Goal: Navigation & Orientation: Find specific page/section

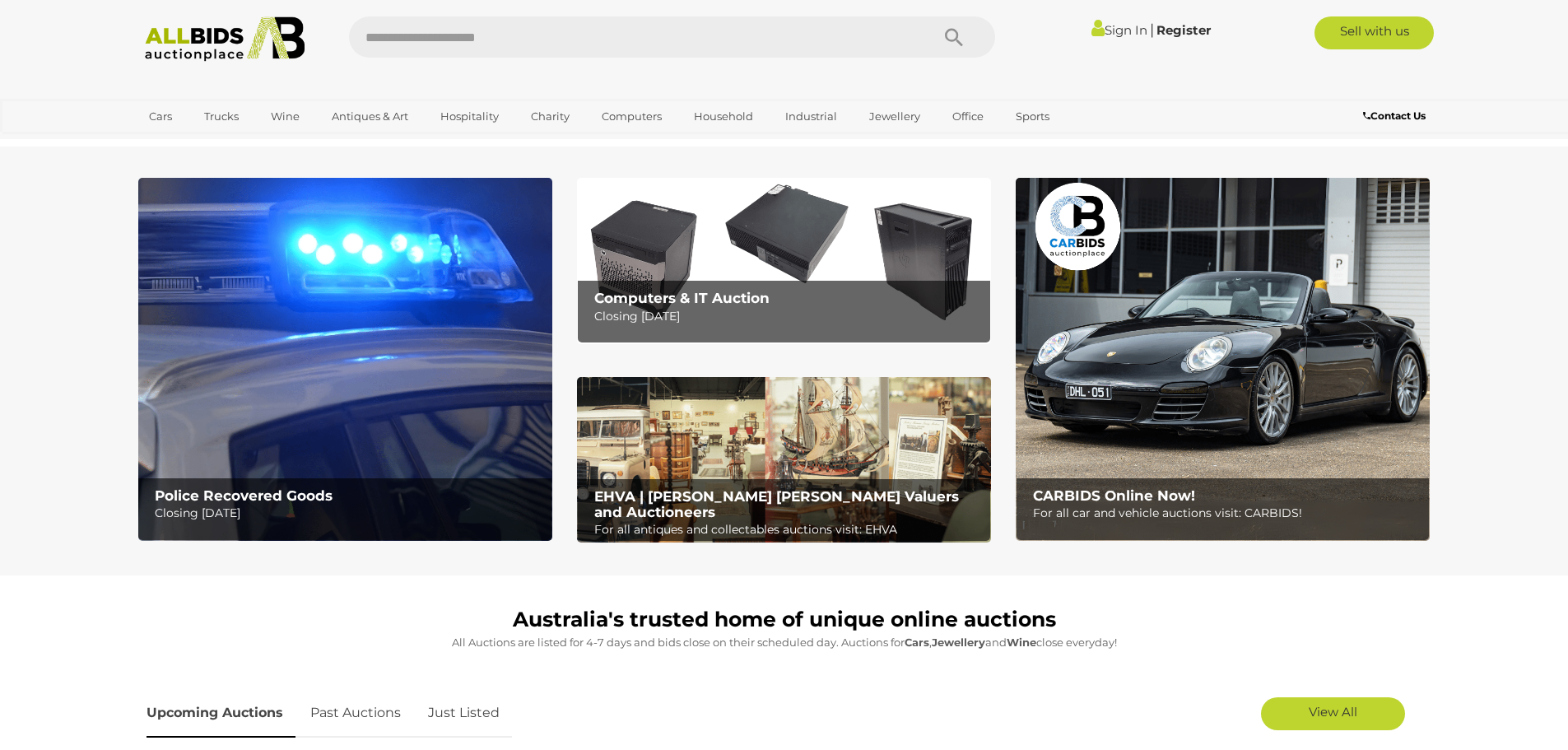
click at [378, 373] on img at bounding box center [345, 360] width 414 height 363
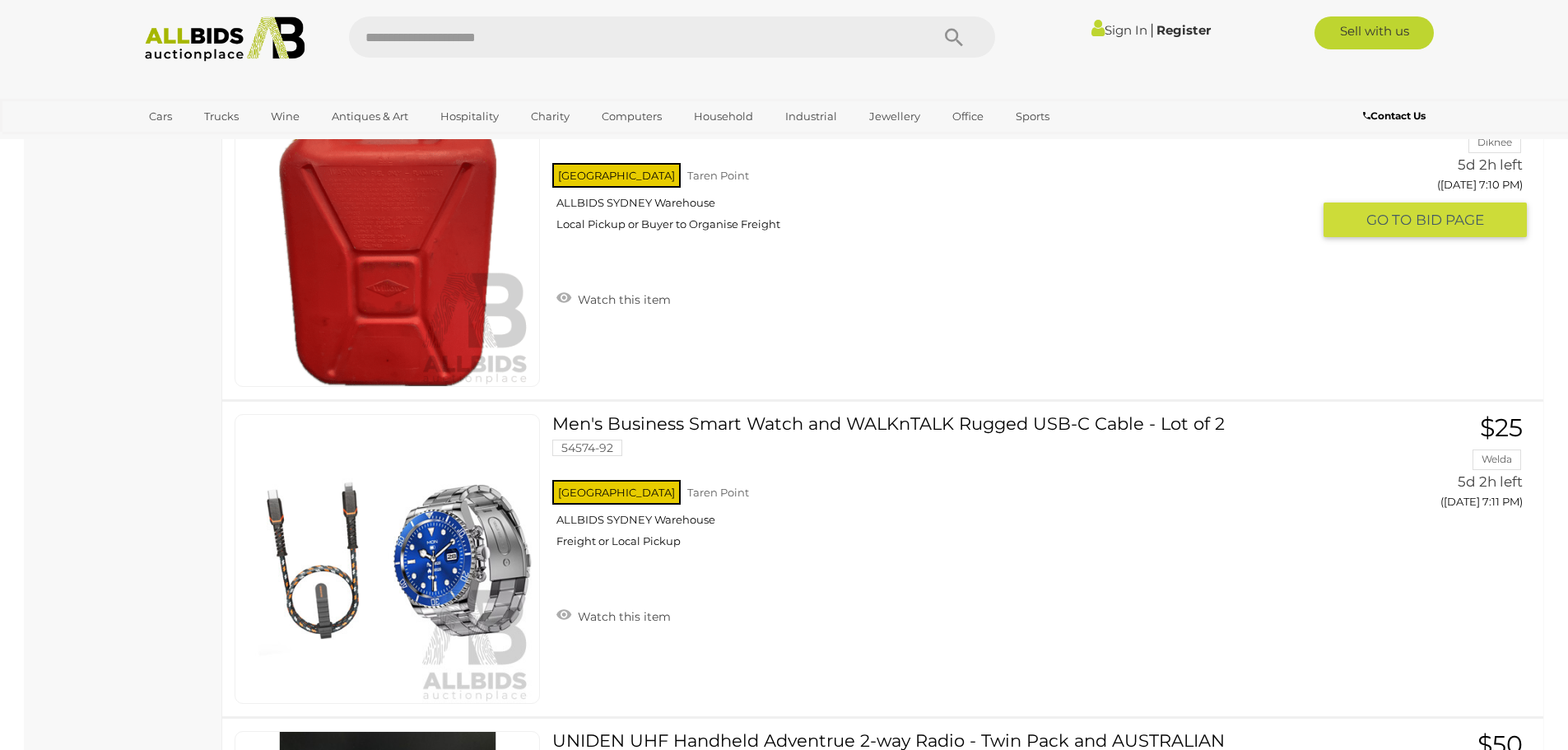
scroll to position [3868, 0]
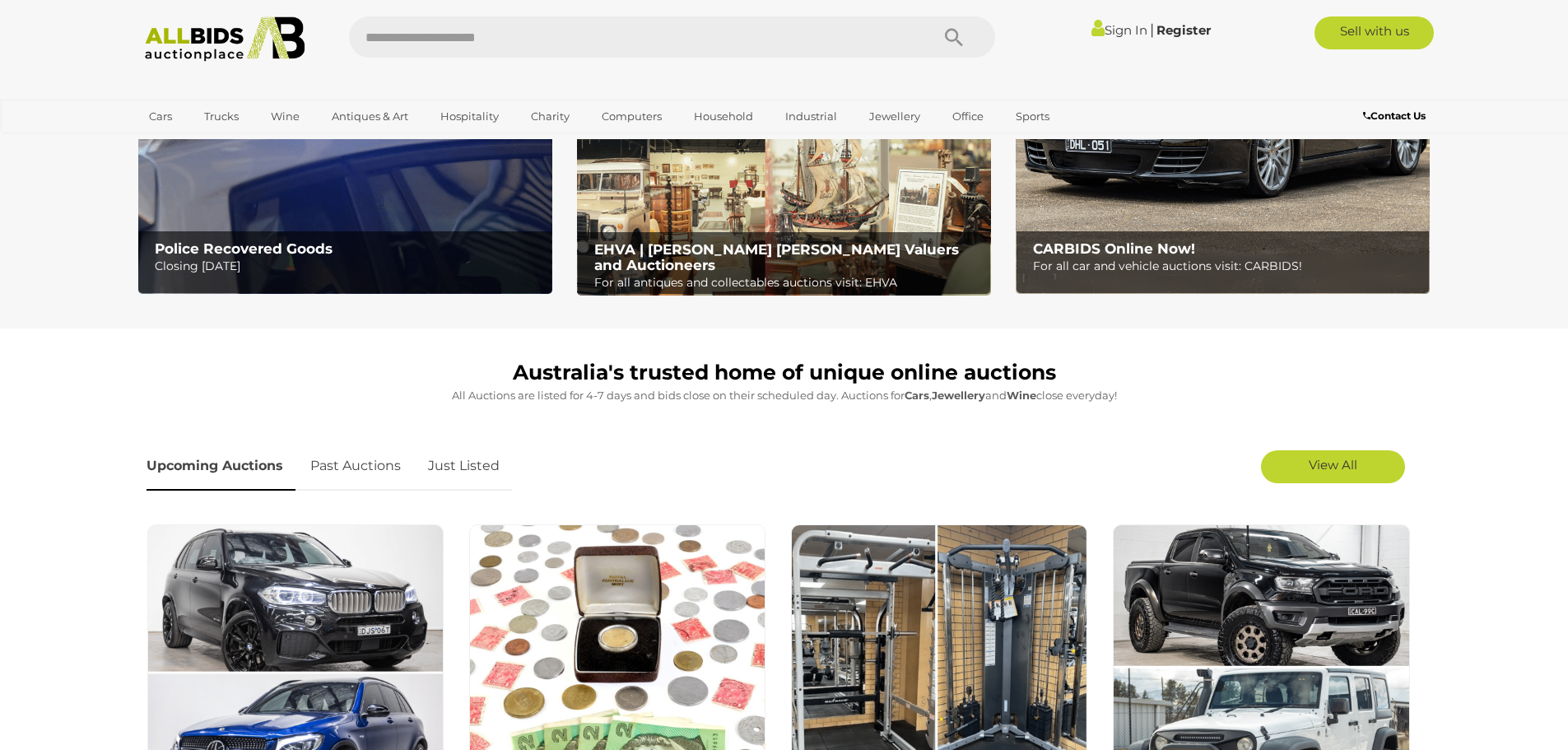
scroll to position [577, 0]
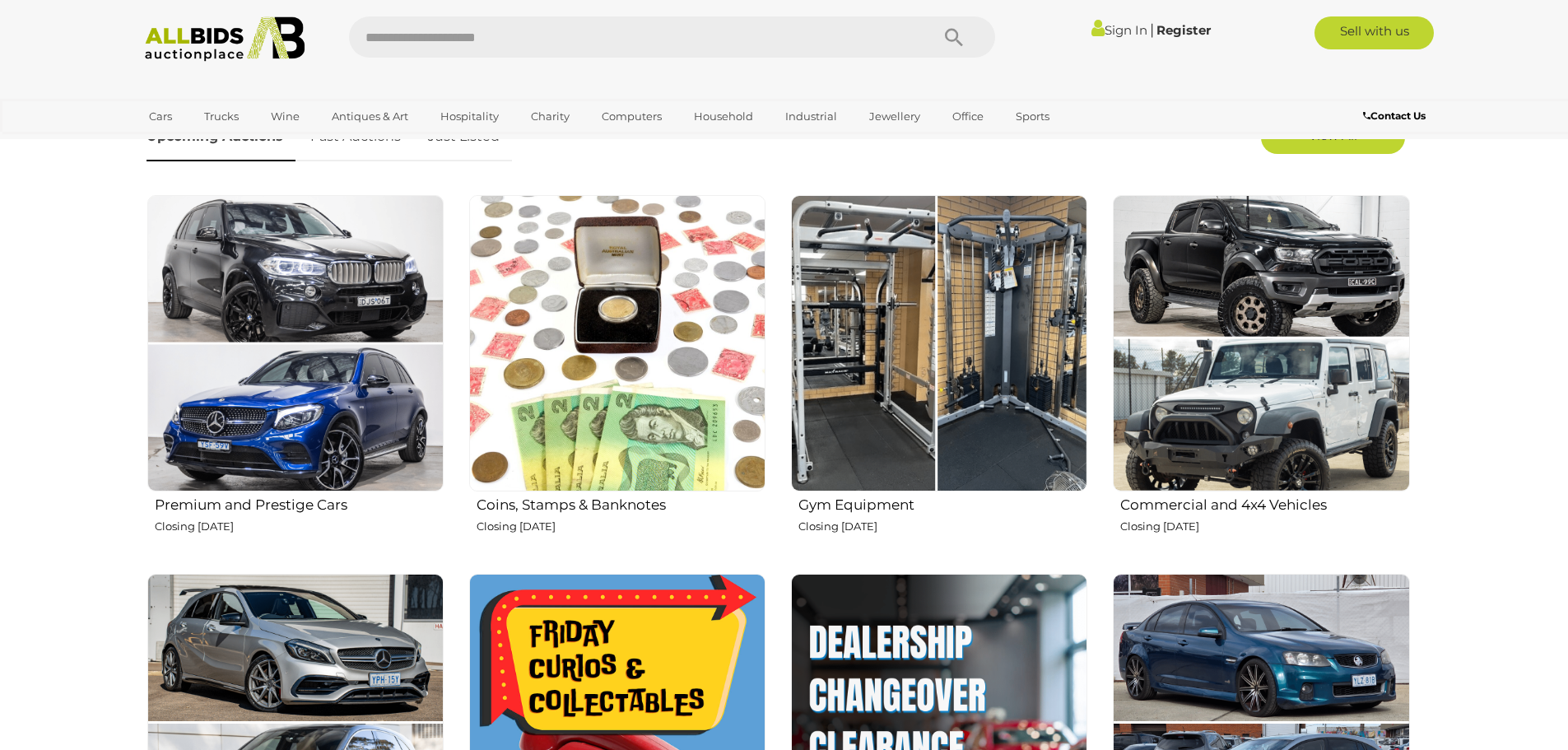
click at [963, 330] on img at bounding box center [939, 343] width 296 height 296
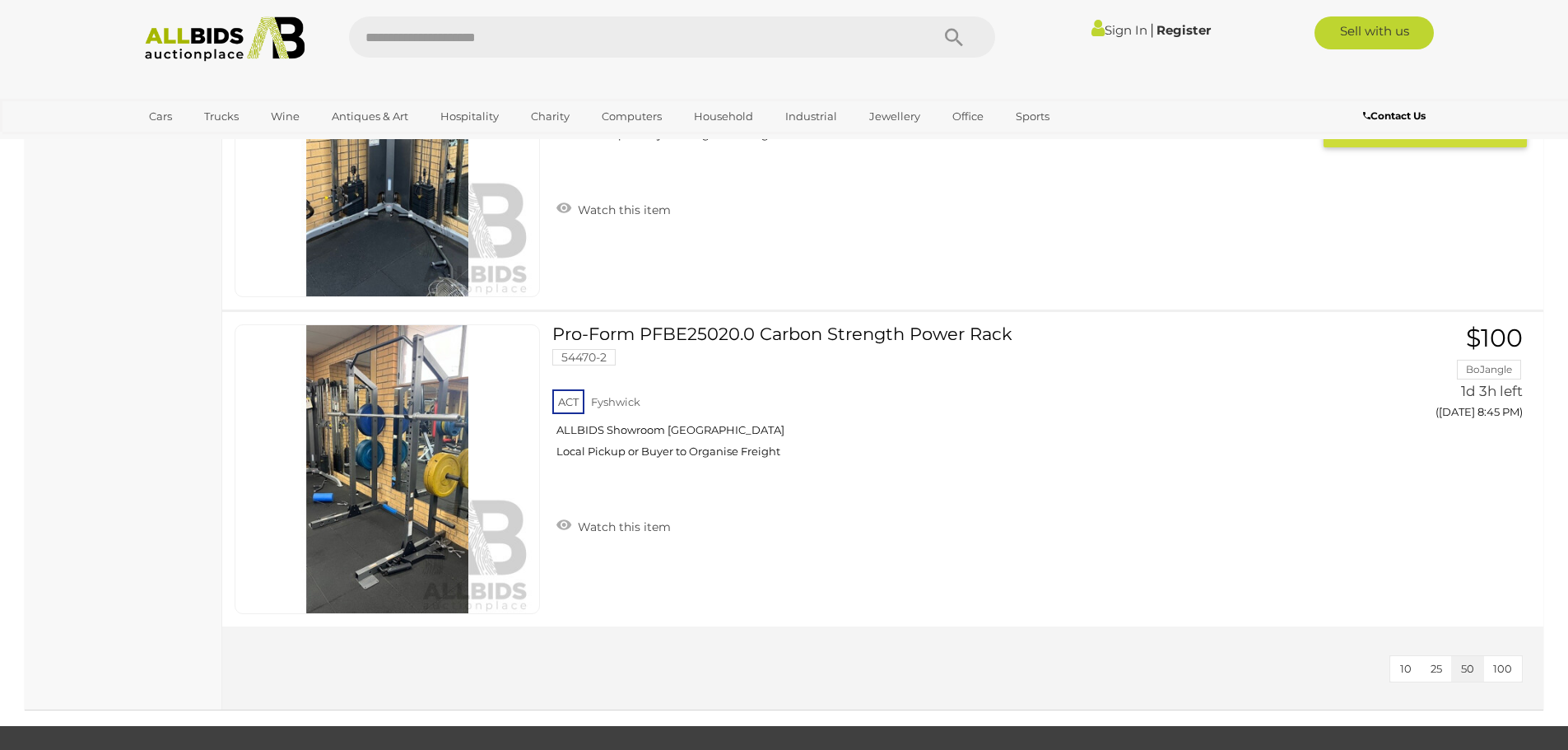
scroll to position [2304, 0]
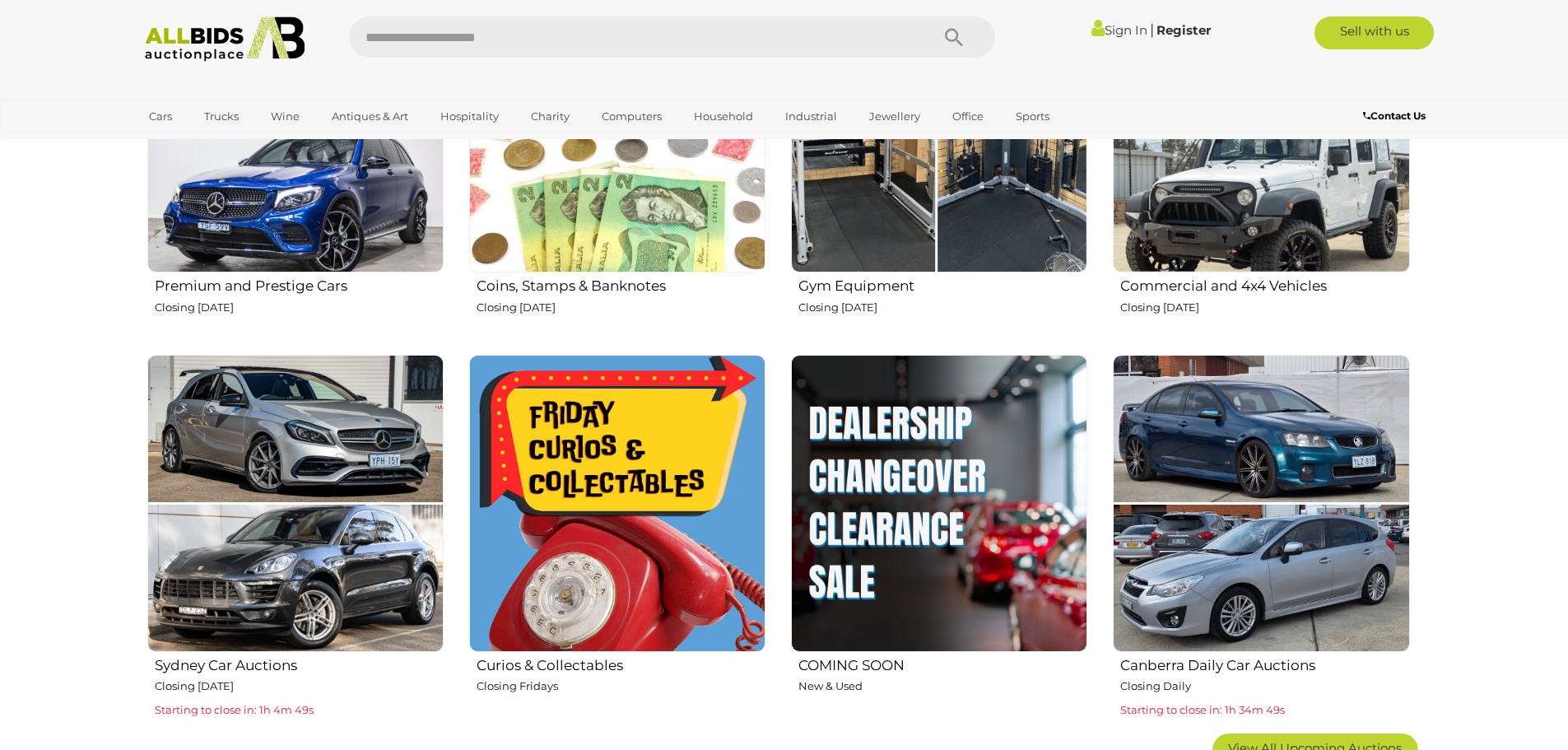
scroll to position [823, 0]
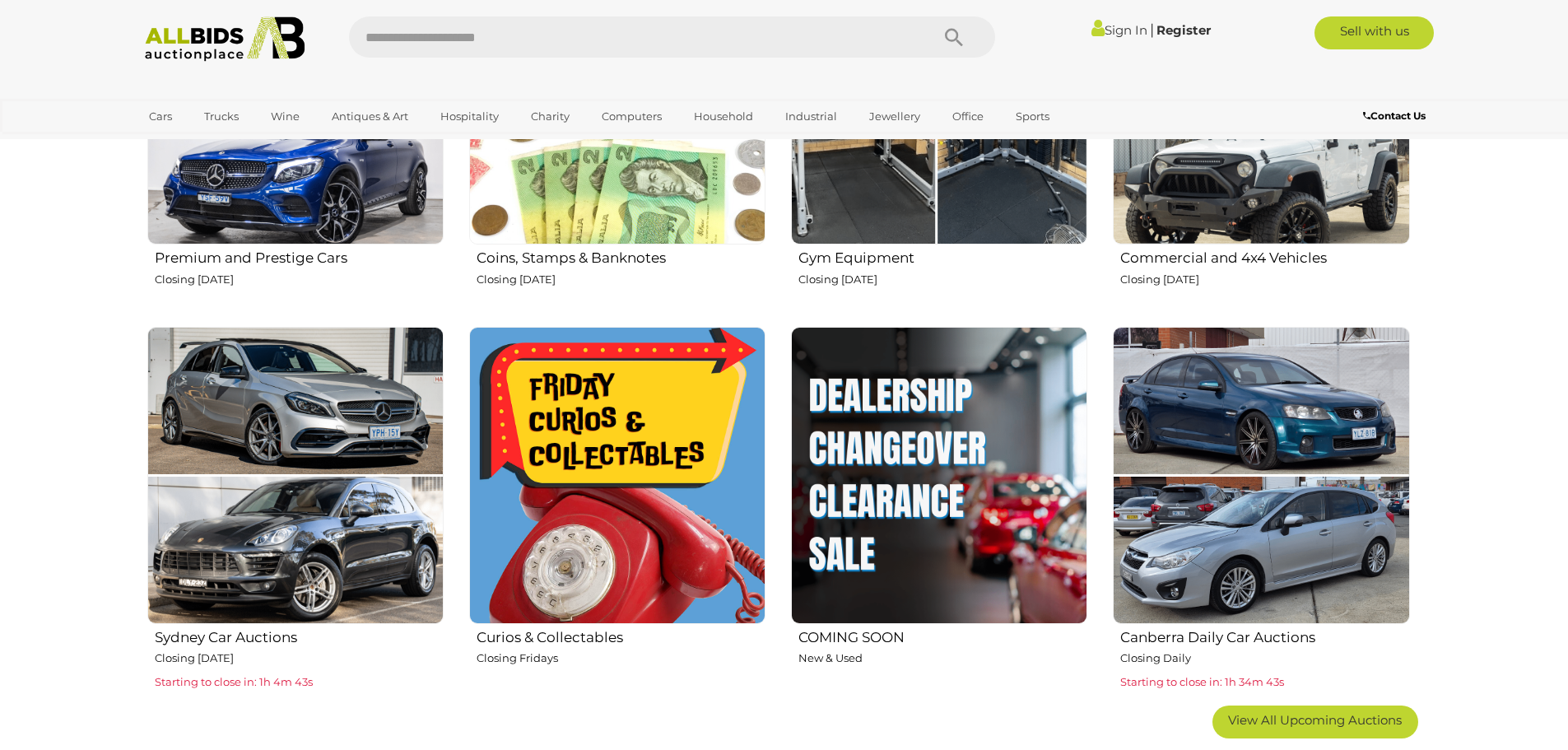
click at [596, 417] on img at bounding box center [617, 475] width 296 height 296
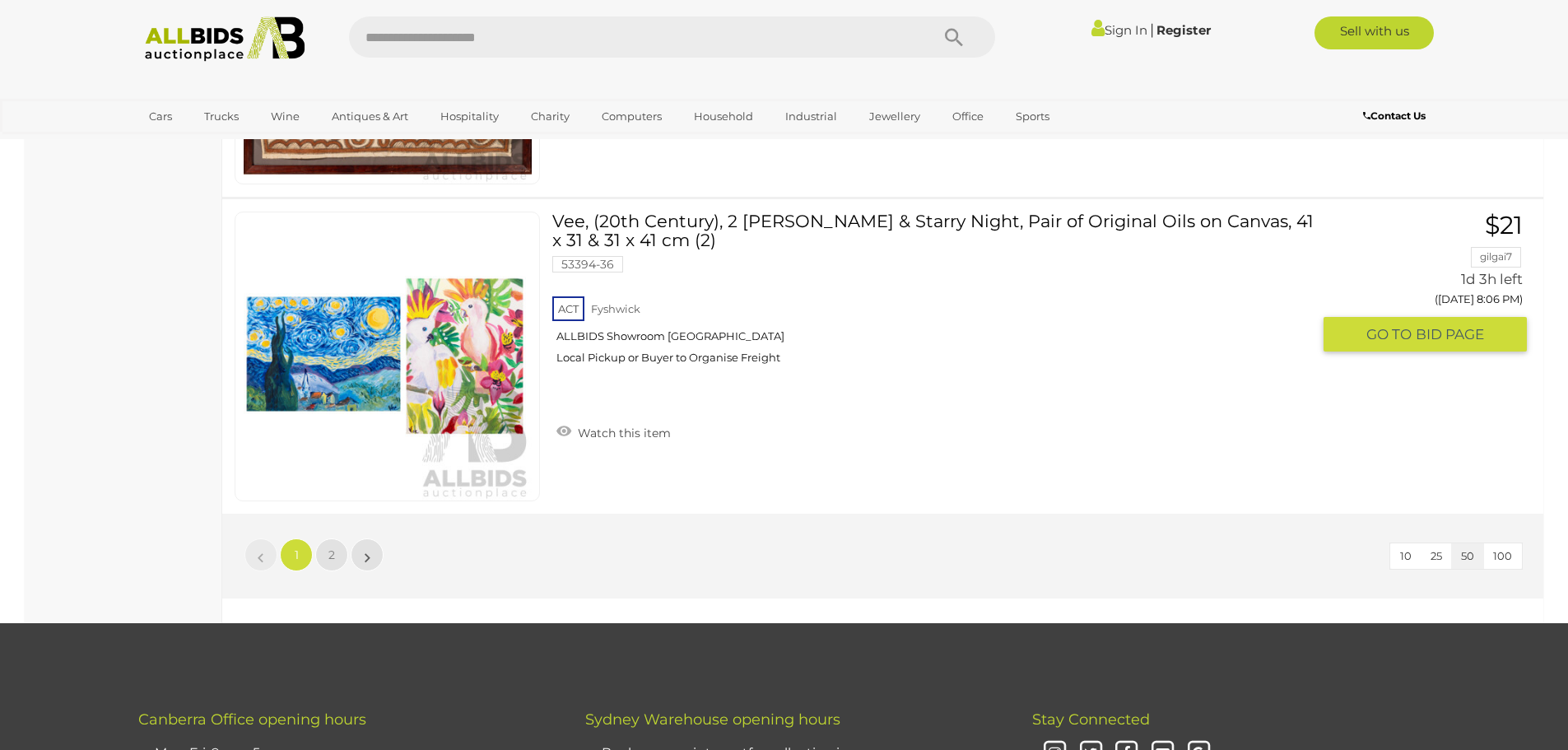
scroll to position [15555, 0]
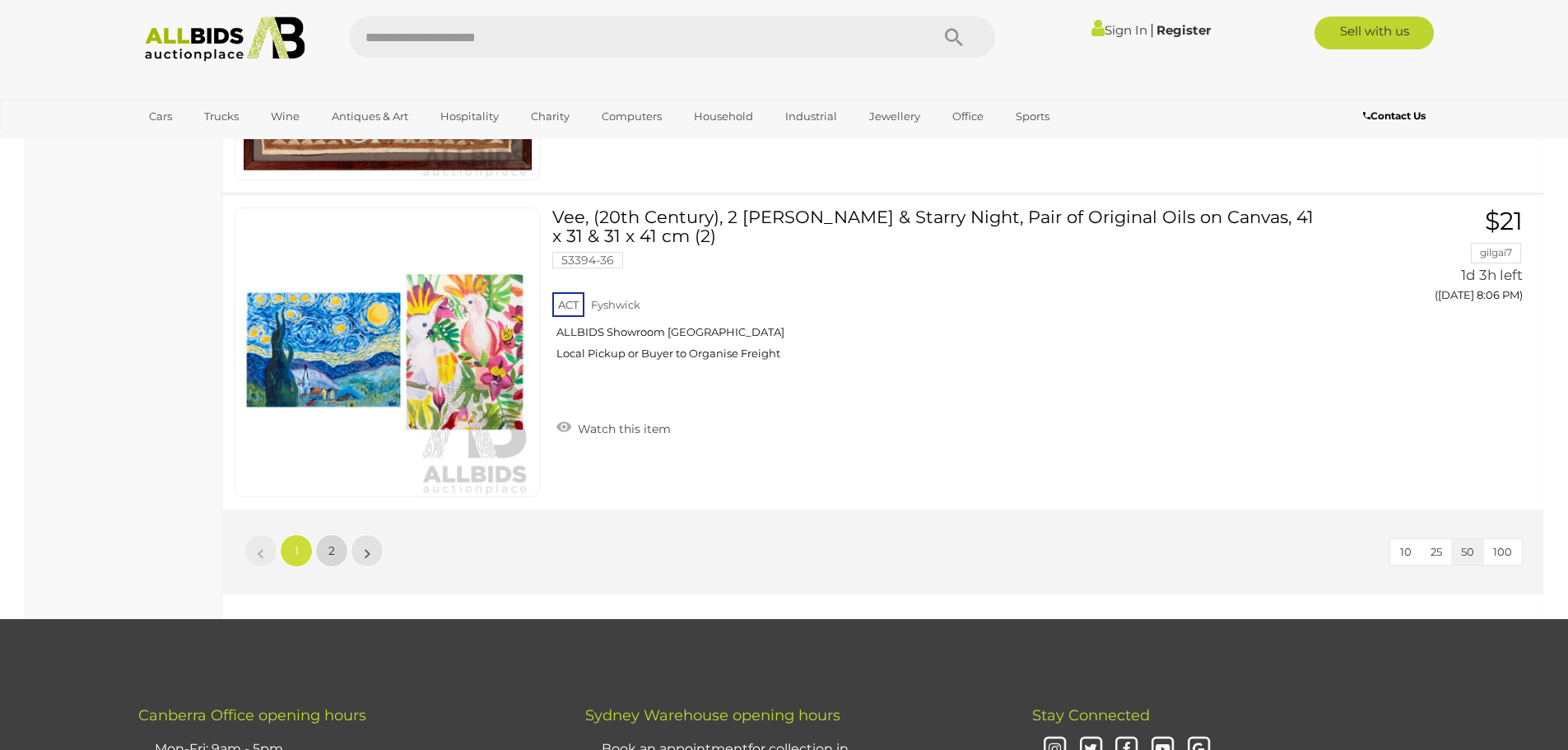
click at [328, 552] on span "2" at bounding box center [331, 550] width 6 height 14
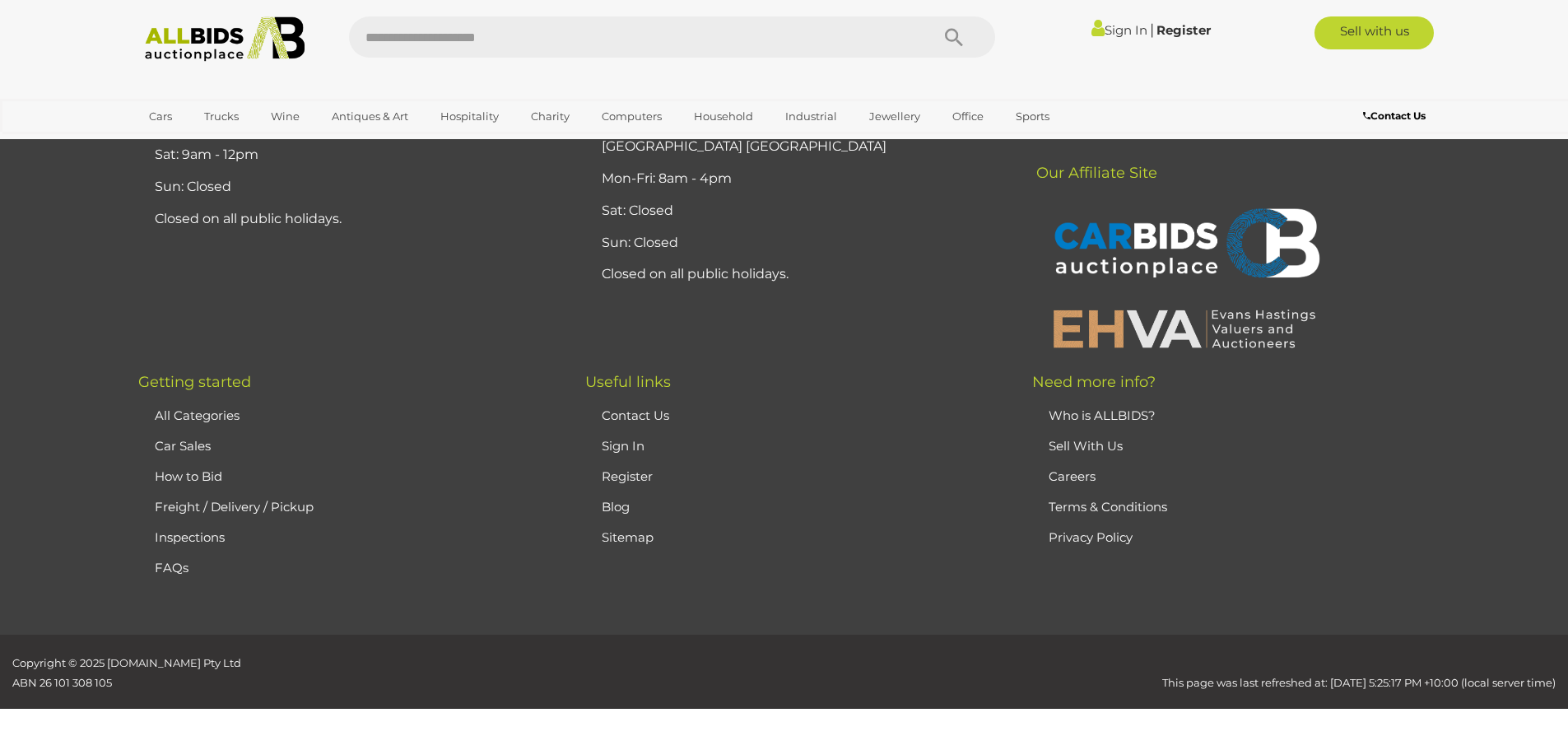
scroll to position [57, 0]
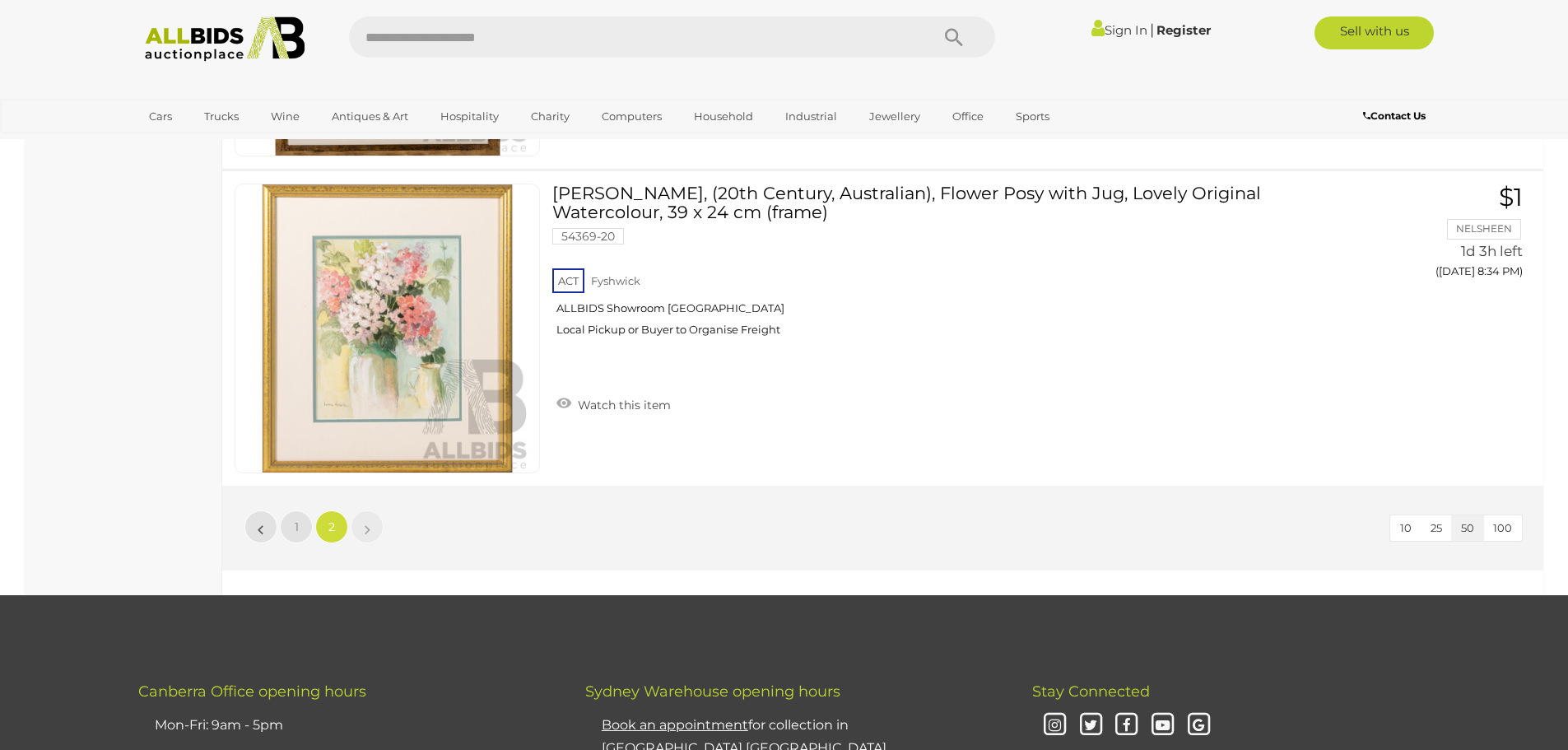
scroll to position [4501, 0]
